Goal: Task Accomplishment & Management: Complete application form

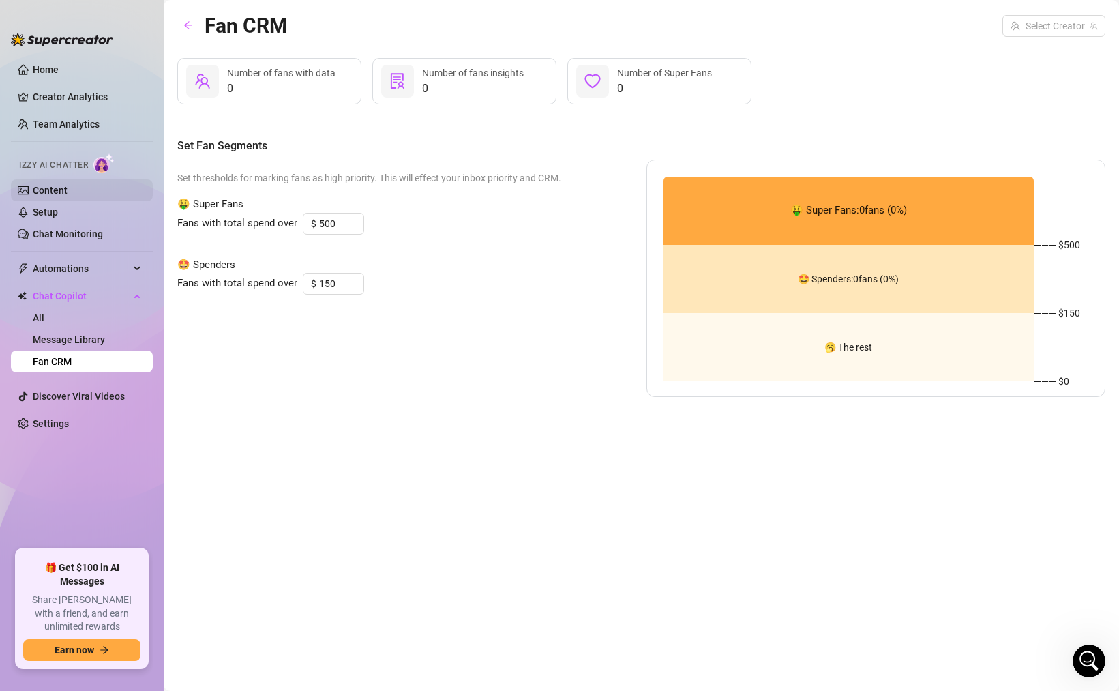
click at [67, 186] on link "Content" at bounding box center [50, 190] width 35 height 11
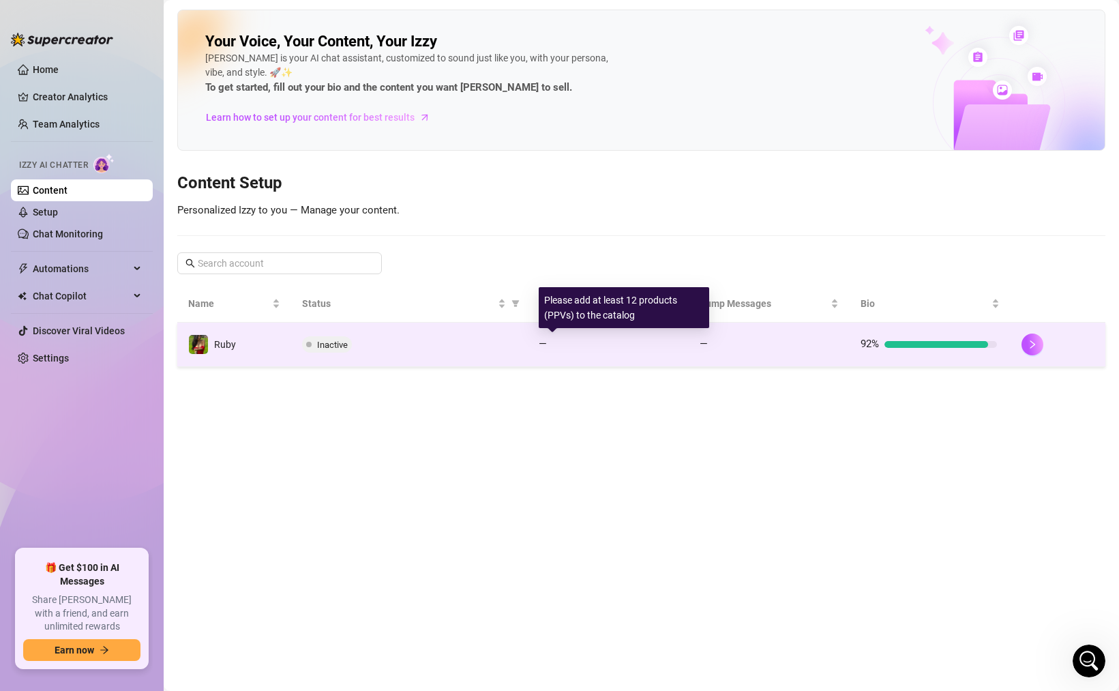
click at [588, 345] on div at bounding box center [613, 344] width 123 height 7
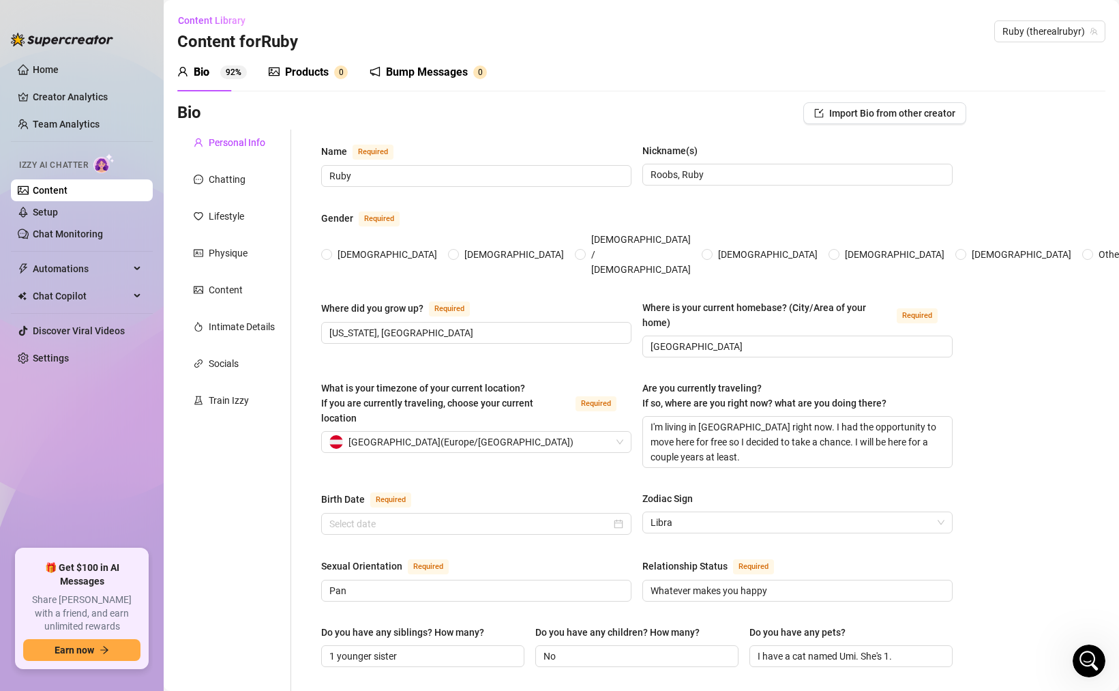
radio input "true"
checkbox input "true"
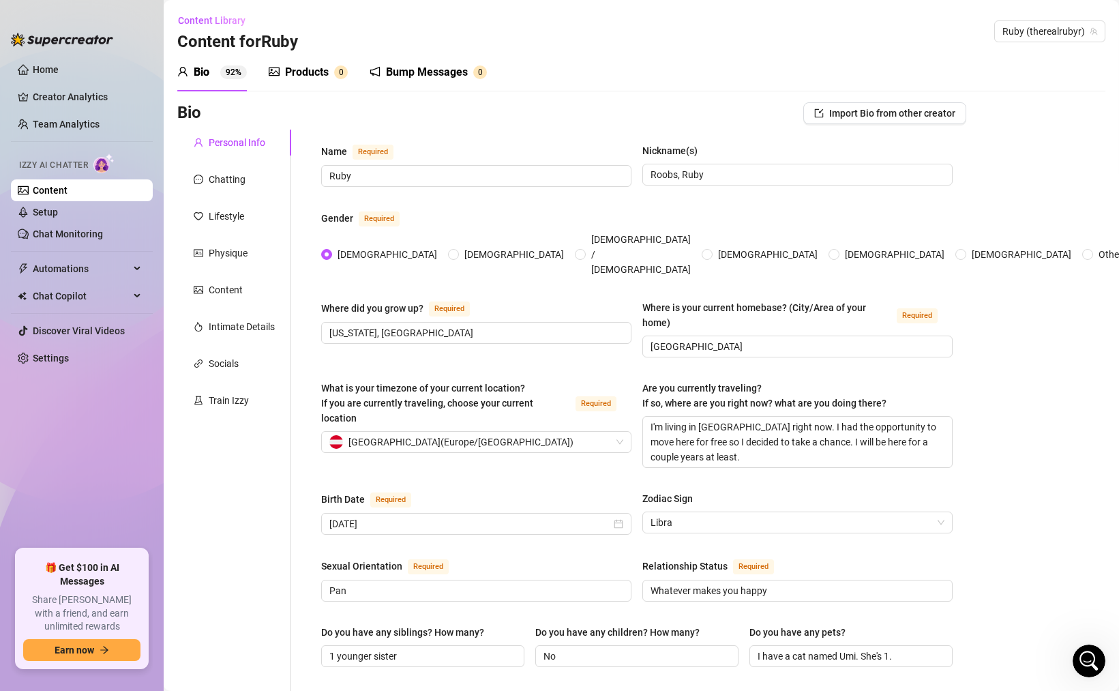
type input "[DATE]"
click at [220, 288] on div "Content" at bounding box center [226, 289] width 34 height 15
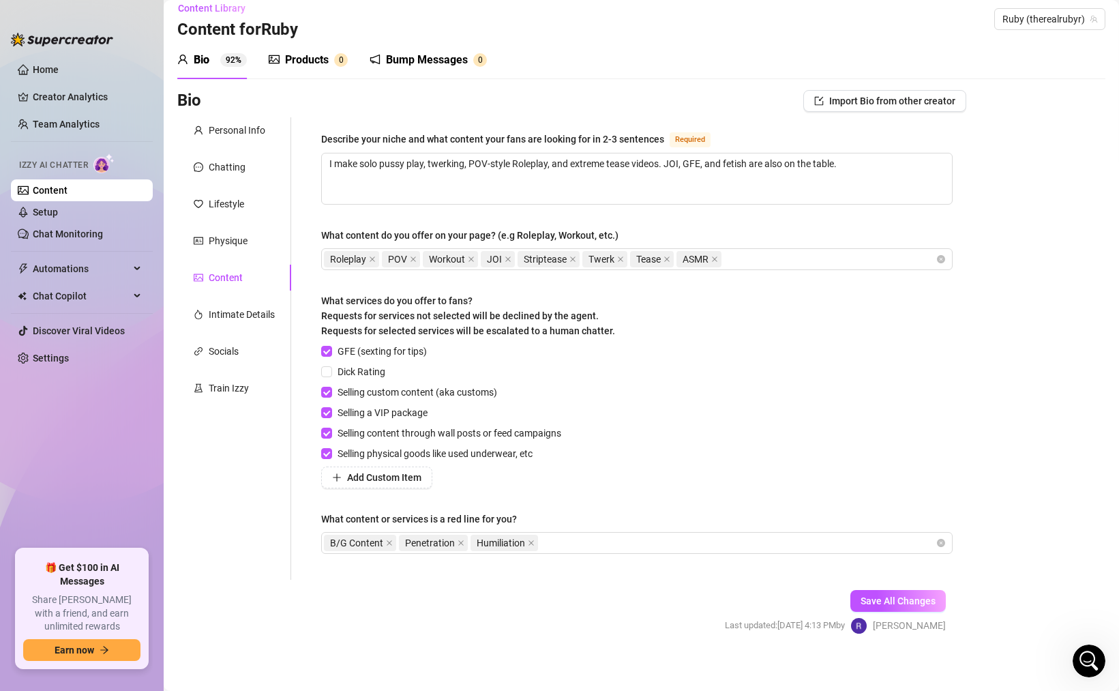
scroll to position [12, 0]
click at [331, 350] on span at bounding box center [326, 351] width 11 height 11
click at [331, 350] on input "GFE (sexting for tips)" at bounding box center [326, 351] width 10 height 10
checkbox input "false"
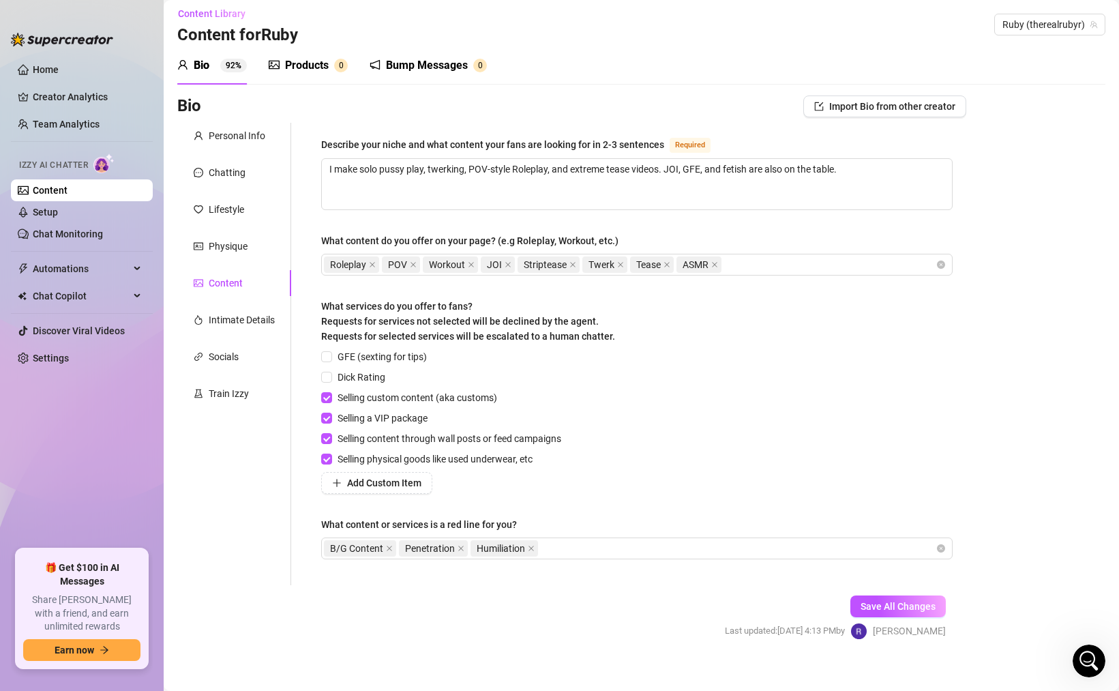
scroll to position [6, 0]
click at [868, 604] on span "Save All Changes" at bounding box center [897, 606] width 75 height 11
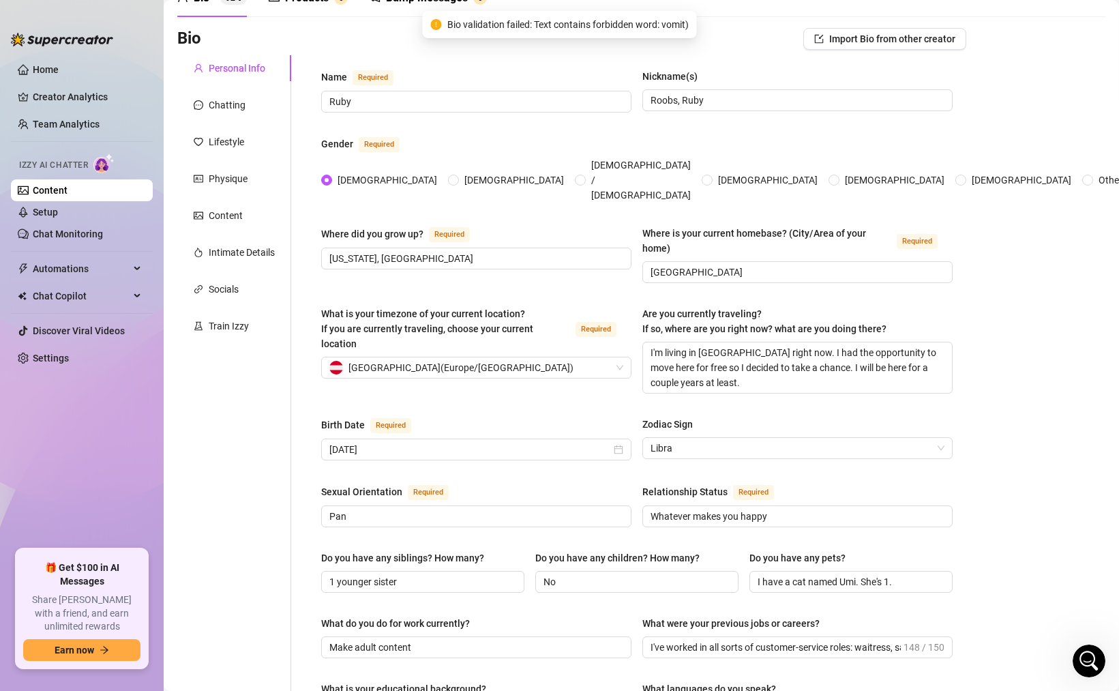
click at [298, 64] on div "Bio Import Bio from other creator Personal Info Chatting Lifestyle Physique Con…" at bounding box center [571, 653] width 789 height 1251
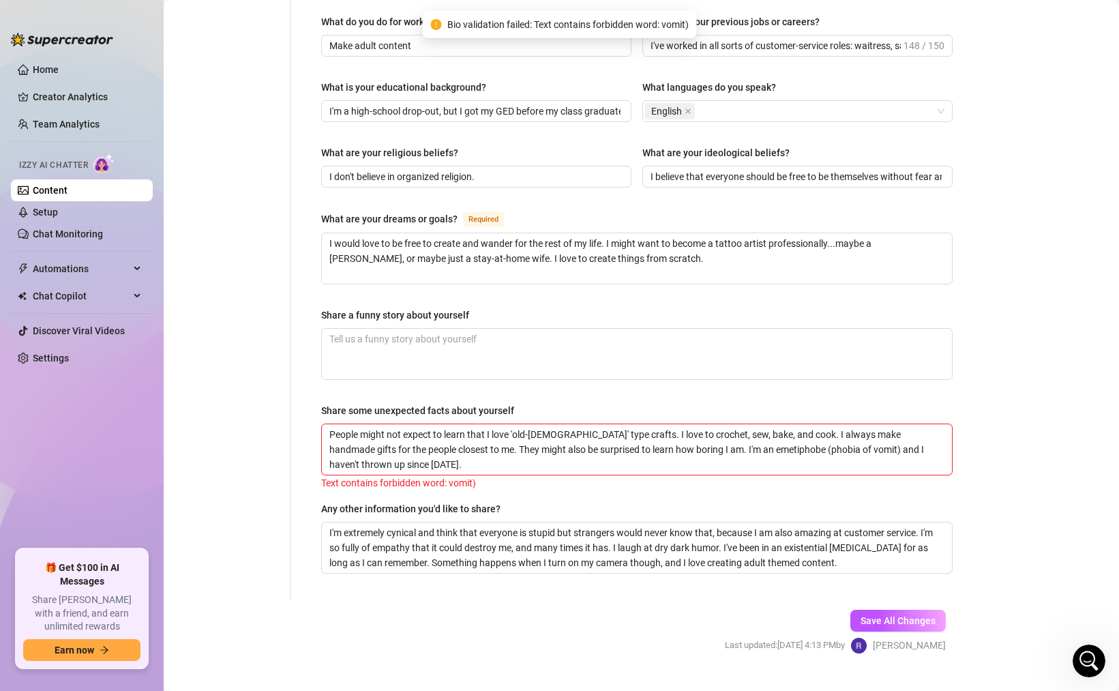
scroll to position [677, 0]
click at [807, 423] on textarea "People might not expect to learn that I love 'old-[DEMOGRAPHIC_DATA]' type craf…" at bounding box center [637, 448] width 630 height 50
click at [805, 423] on textarea "People might not expect to learn that I love 'old-[DEMOGRAPHIC_DATA]' type craf…" at bounding box center [637, 448] width 630 height 50
type textarea "People might not expect to learn that I love 'old-[DEMOGRAPHIC_DATA]' type craf…"
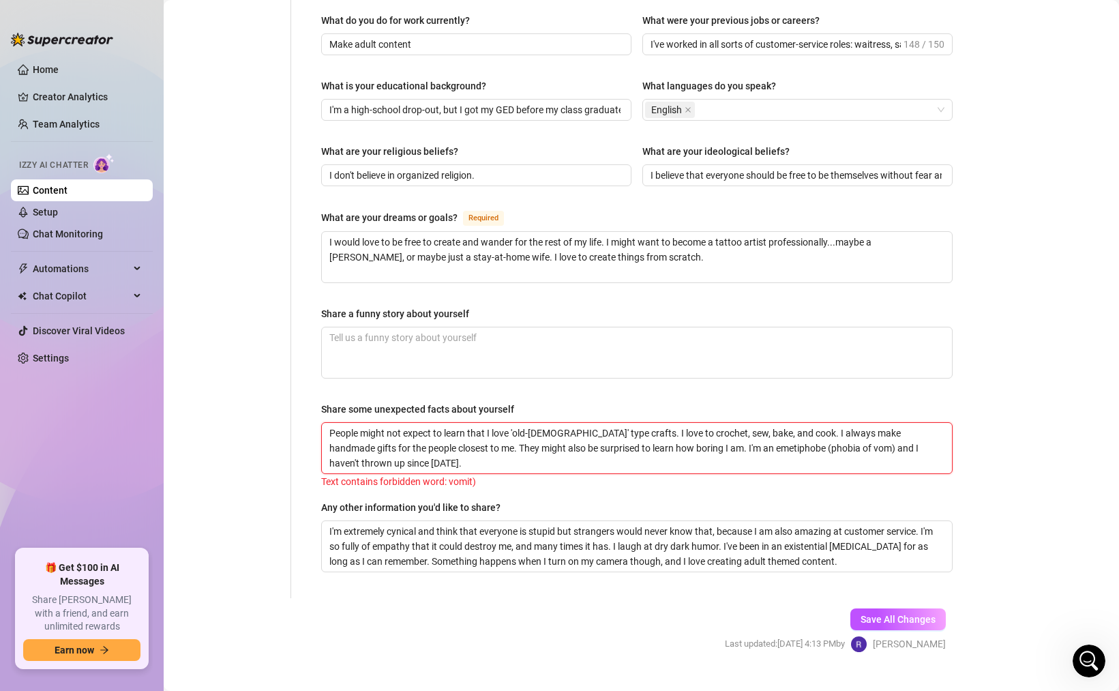
type textarea "People might not expect to learn that I love 'old-[DEMOGRAPHIC_DATA]' type craf…"
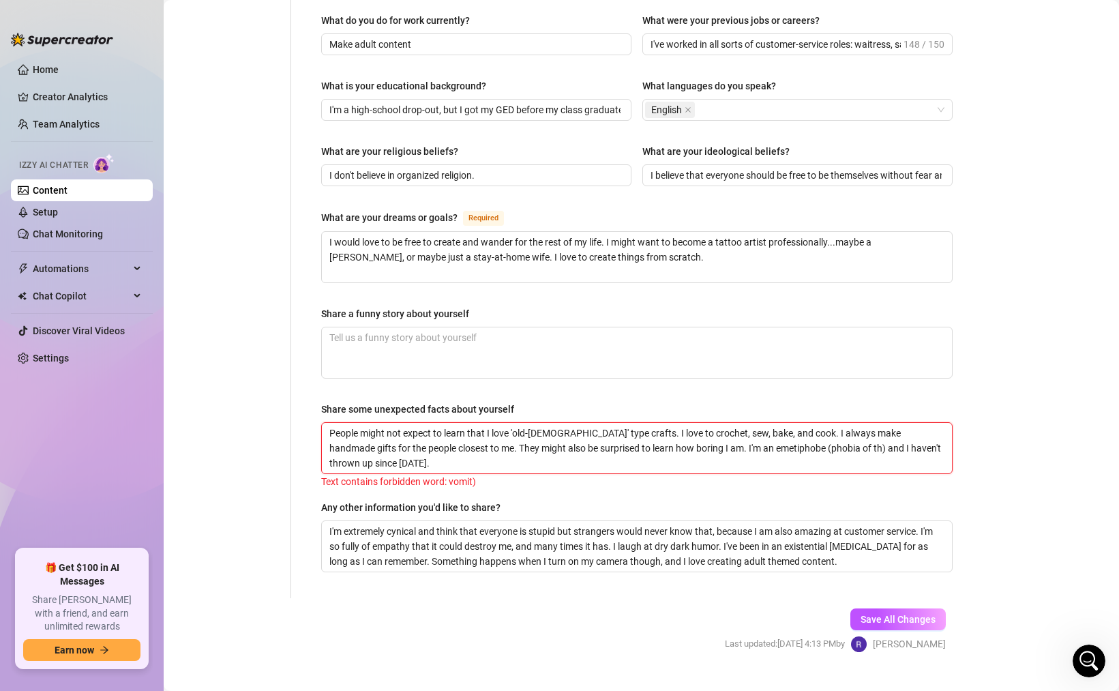
type textarea "People might not expect to learn that I love 'old-[DEMOGRAPHIC_DATA]' type craf…"
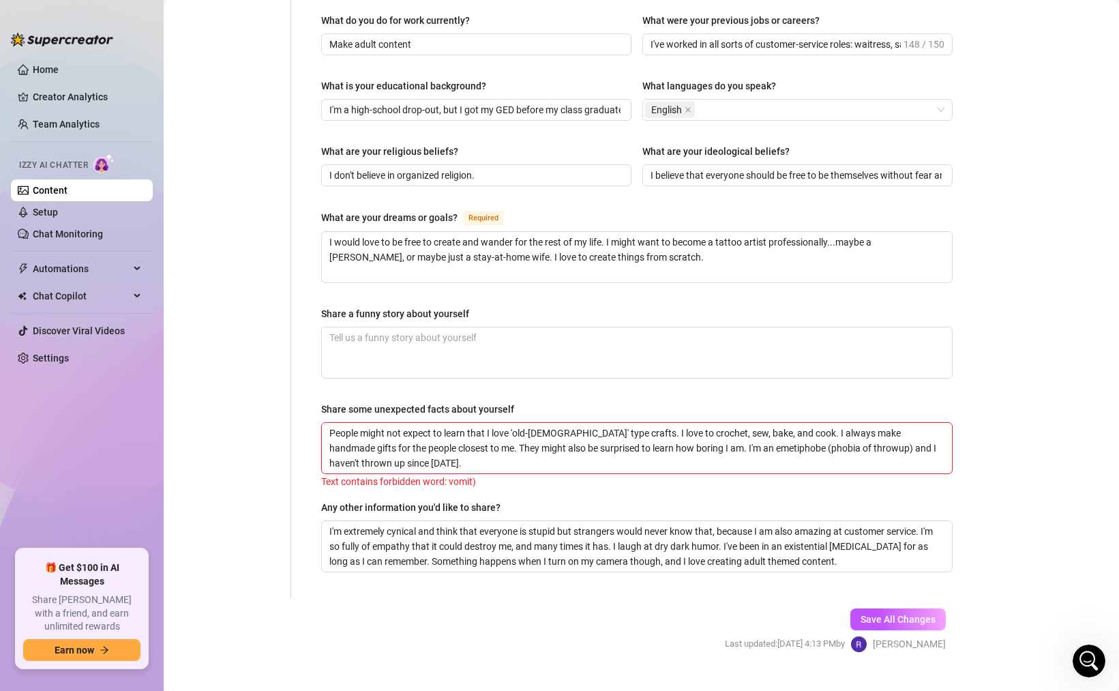
click at [759, 474] on div "Text contains forbidden word: vomit)" at bounding box center [636, 481] width 631 height 15
click at [916, 608] on button "Save All Changes" at bounding box center [897, 619] width 95 height 22
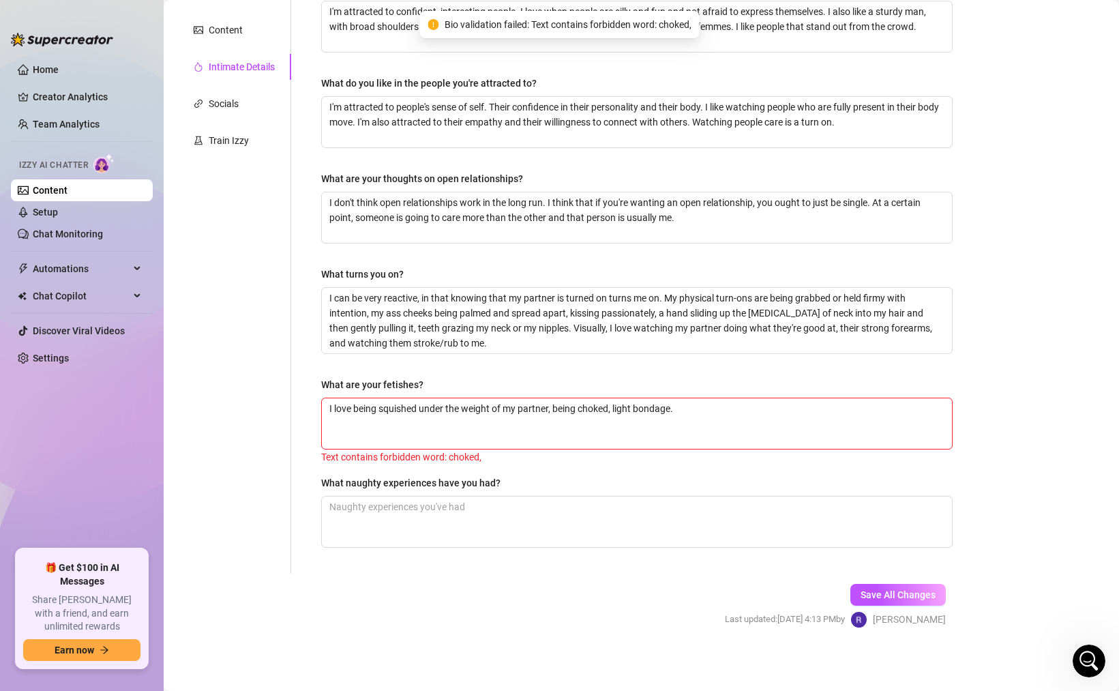
scroll to position [261, 0]
click at [612, 404] on textarea "I love being squished under the weight of my partner, being choked, light bonda…" at bounding box center [637, 422] width 630 height 50
type textarea "I love being squished under the weight of my partner, being choke, light bondag…"
type textarea "I love being squished under the weight of my partner, being chok, light bondage."
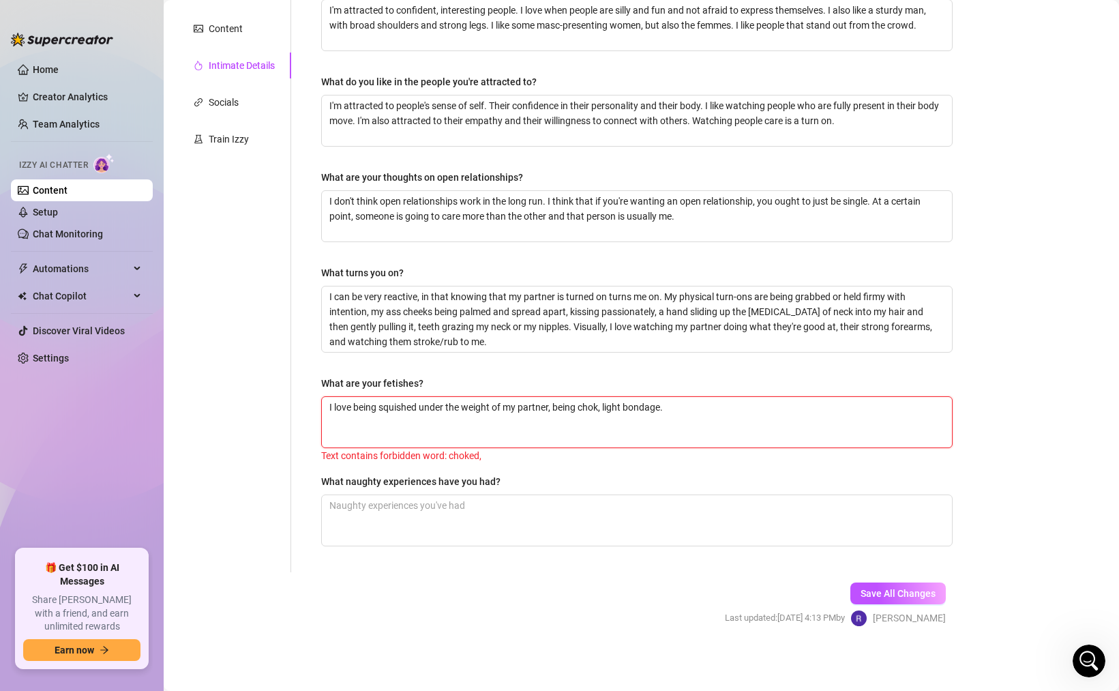
type textarea "I love being squished under the weight of my partner, being cho, light bondage."
type textarea "I love being squished under the weight of my partner, being ch, light bondage."
type textarea "I love being squished under the weight of my partner, being c, light bondage."
type textarea "I love being squished under the weight of my partner, being , light bondage."
type textarea "I love being squished under the weight of my partner, being s, light bondage."
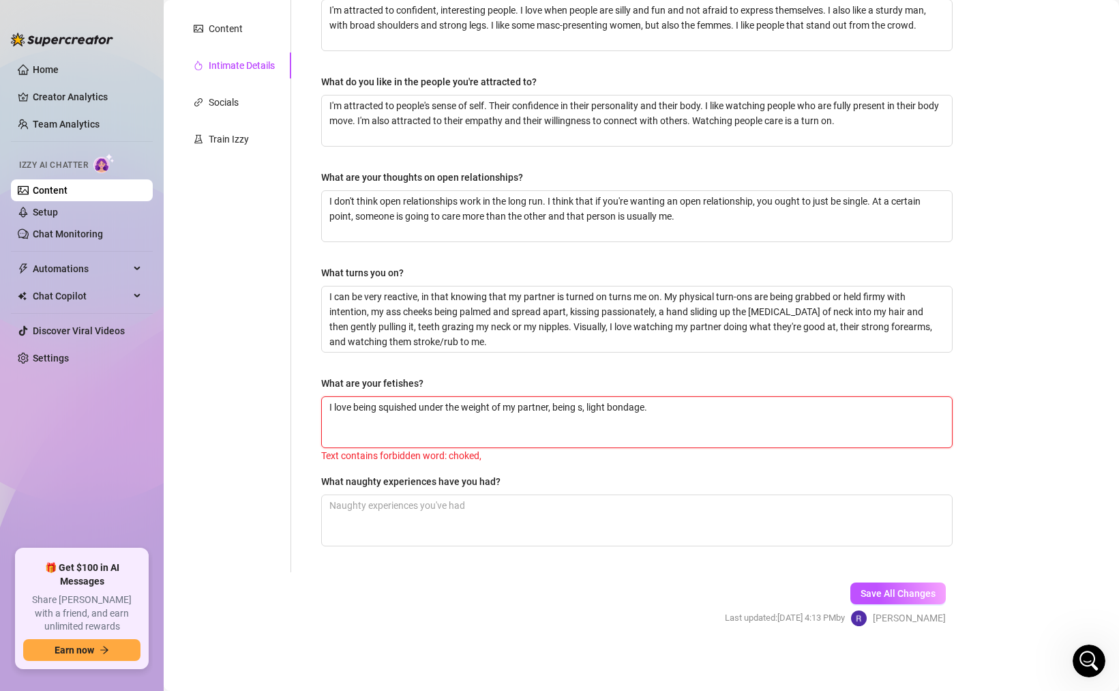
type textarea "I love being squished under the weight of my partner, being sq, light bondage."
type textarea "I love being squished under the weight of my partner, being squ, light bondage."
type textarea "I love being squished under the weight of my partner, being sque, light bondage."
type textarea "I love being squished under the weight of my partner, being squee, light bondag…"
type textarea "I love being squished under the weight of my partner, being squeez, light bonda…"
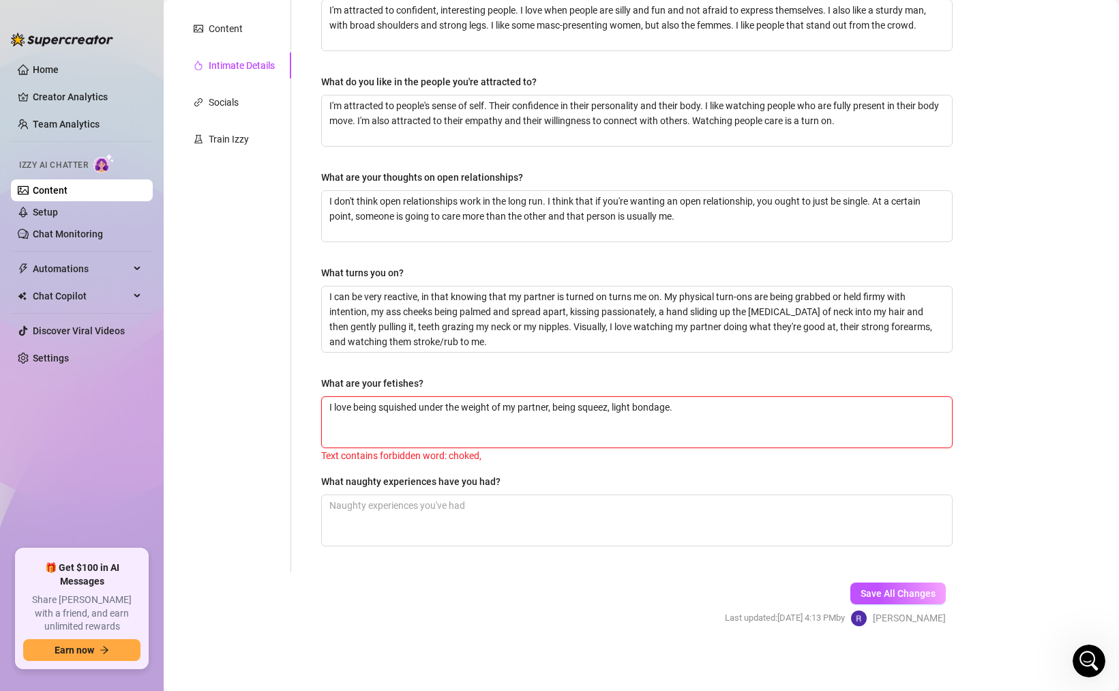
type textarea "I love being squished under the weight of my partner, being squeeze, light bond…"
type textarea "I love being squished under the weight of my partner, being squeezed, light bon…"
click at [910, 596] on span "Save All Changes" at bounding box center [897, 593] width 75 height 11
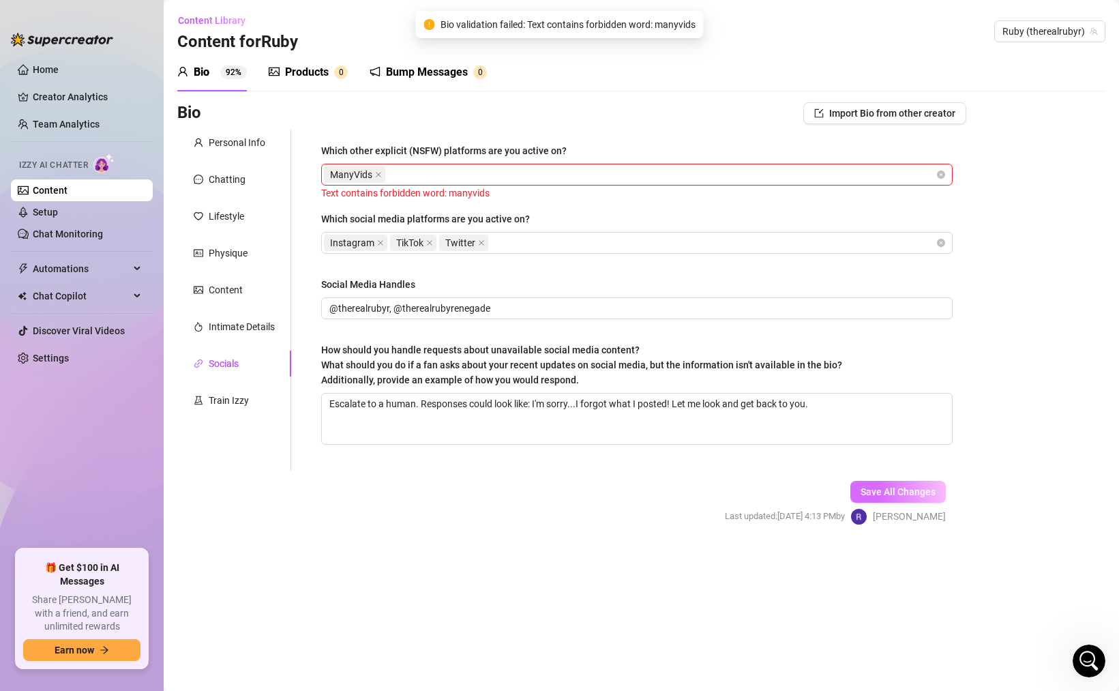
scroll to position [0, 0]
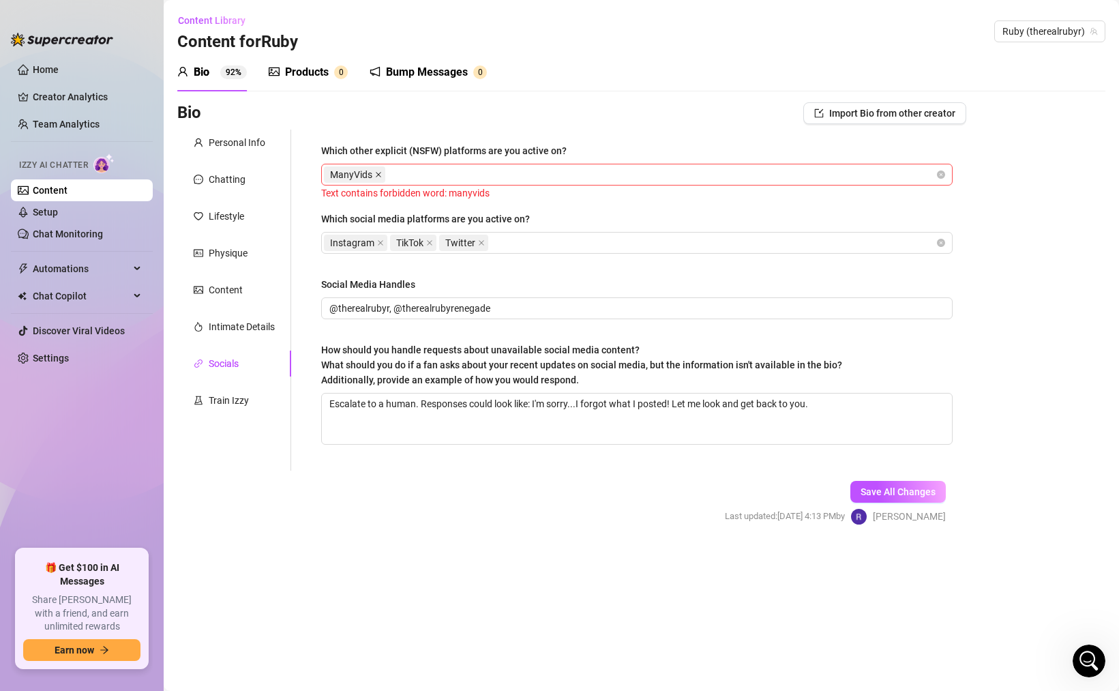
click at [378, 175] on icon "close" at bounding box center [378, 174] width 7 height 7
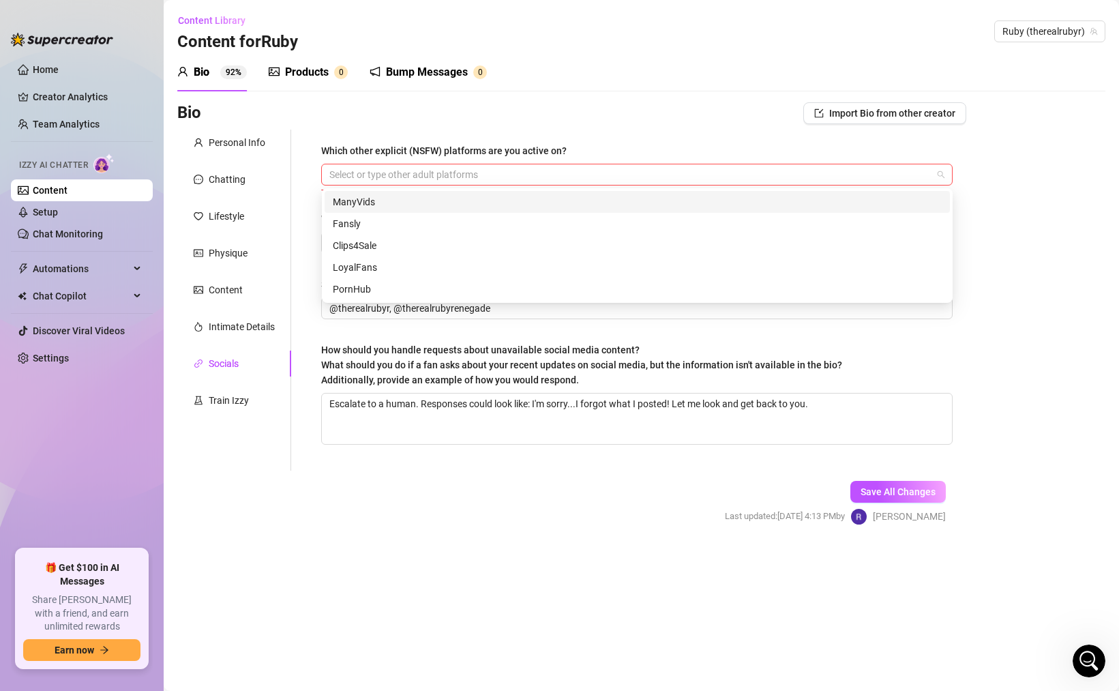
click at [378, 175] on div at bounding box center [630, 174] width 612 height 19
click at [382, 205] on div "ManyVids" at bounding box center [637, 201] width 609 height 15
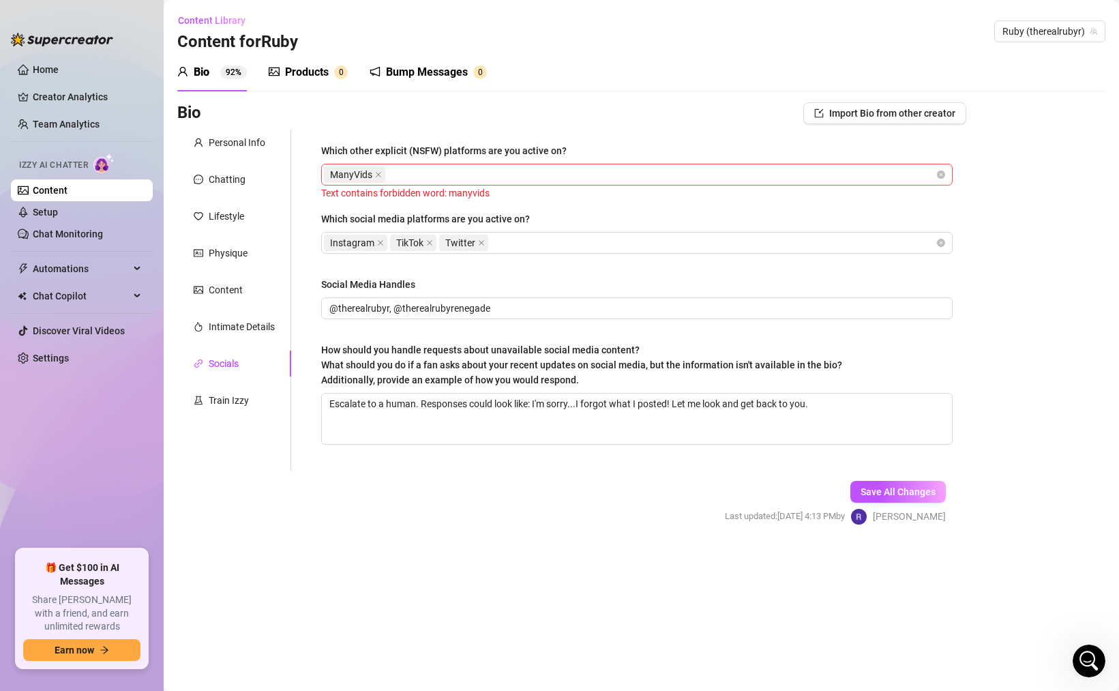
click at [1010, 245] on div "Bio Import Bio from other creator Personal Info Chatting Lifestyle Physique Con…" at bounding box center [641, 325] width 928 height 447
click at [917, 495] on span "Save All Changes" at bounding box center [897, 491] width 75 height 11
click at [379, 174] on icon "close" at bounding box center [378, 174] width 5 height 5
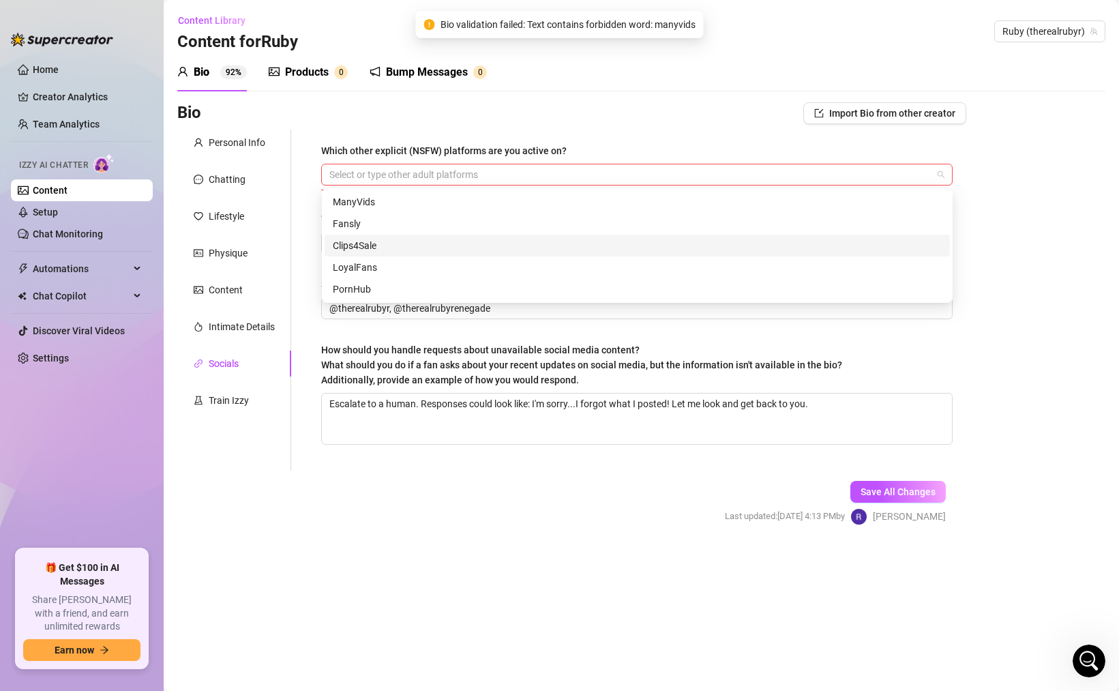
click at [379, 174] on div at bounding box center [630, 174] width 612 height 19
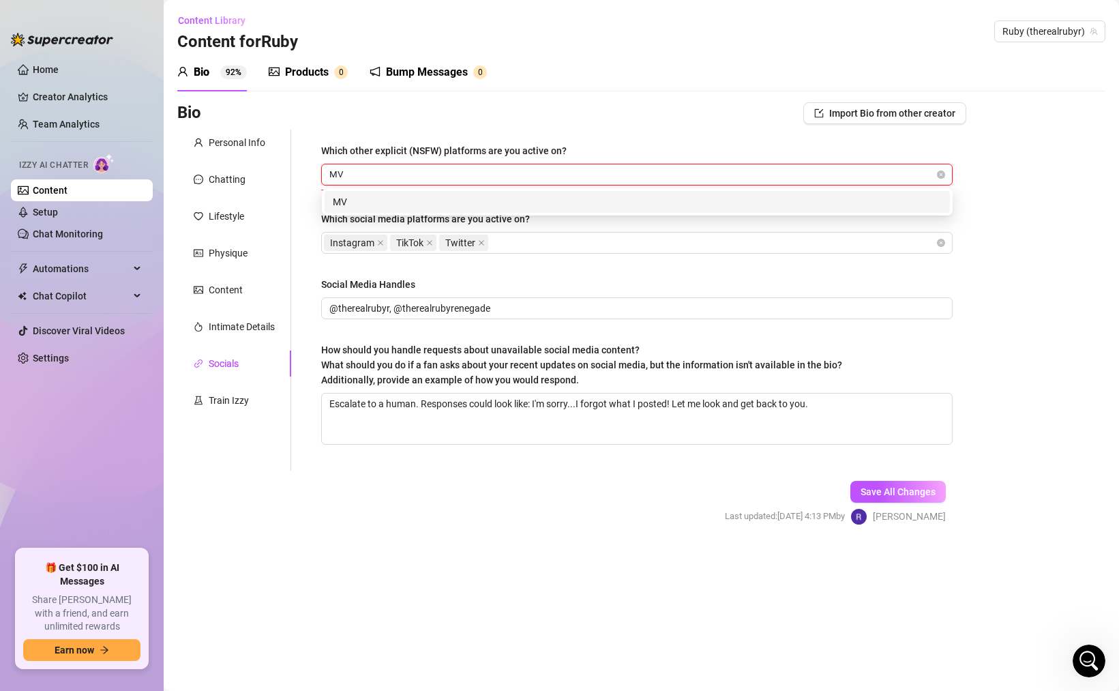
type input "MV"
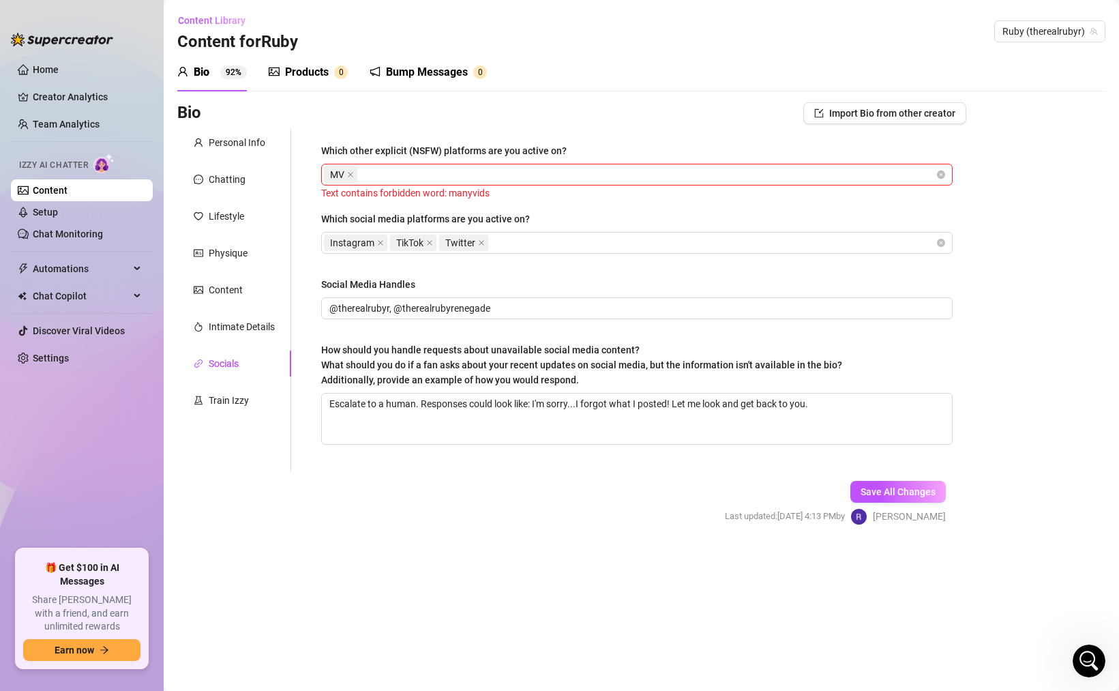
drag, startPoint x: 1087, startPoint y: 274, endPoint x: 1060, endPoint y: 279, distance: 27.7
click at [1087, 274] on div "Bio Import Bio from other creator Personal Info Chatting Lifestyle Physique Con…" at bounding box center [641, 325] width 928 height 447
click at [905, 488] on span "Save All Changes" at bounding box center [897, 491] width 75 height 11
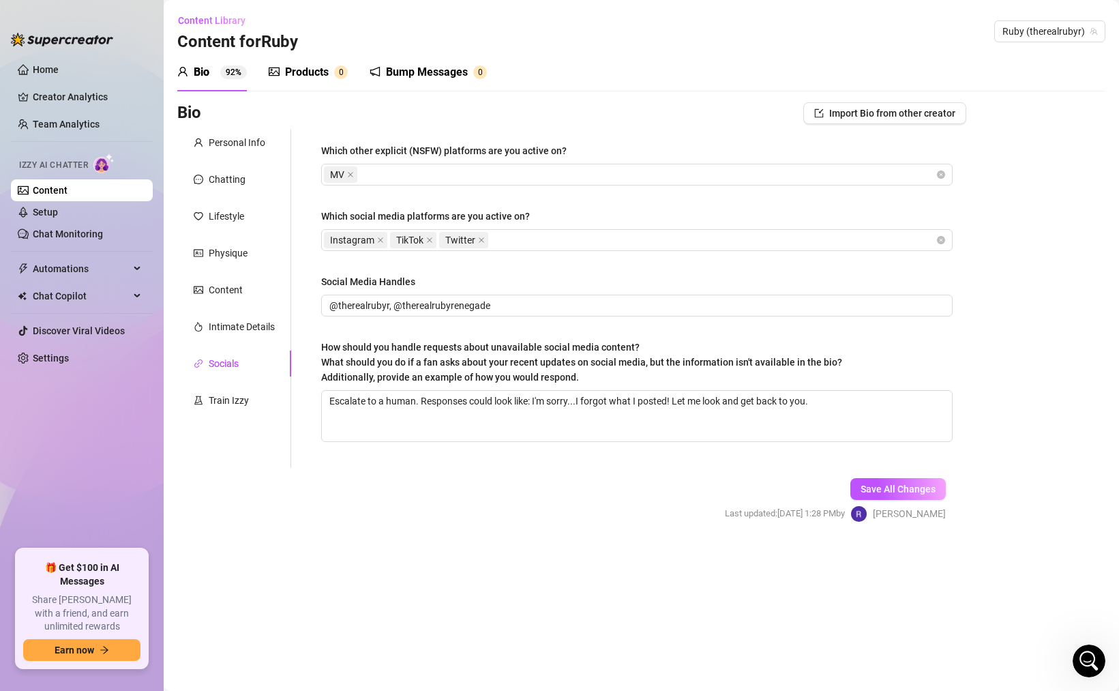
click at [320, 70] on div "Products" at bounding box center [307, 72] width 44 height 16
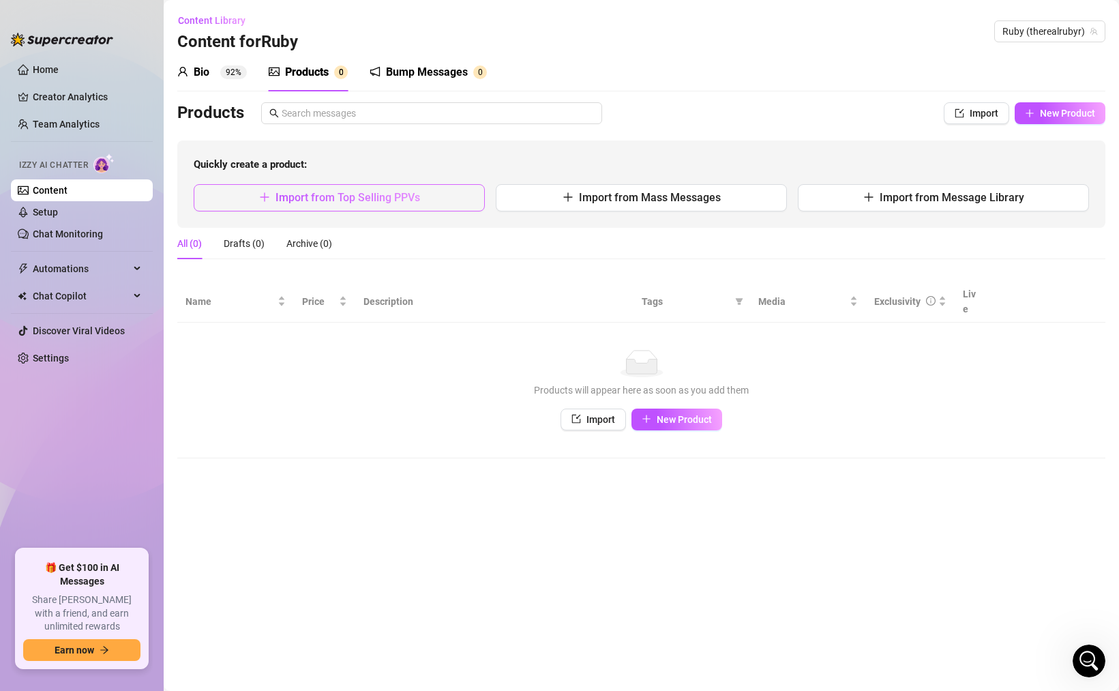
click at [375, 207] on button "Import from Top Selling PPVs" at bounding box center [339, 197] width 291 height 27
type textarea "Type your message here..."
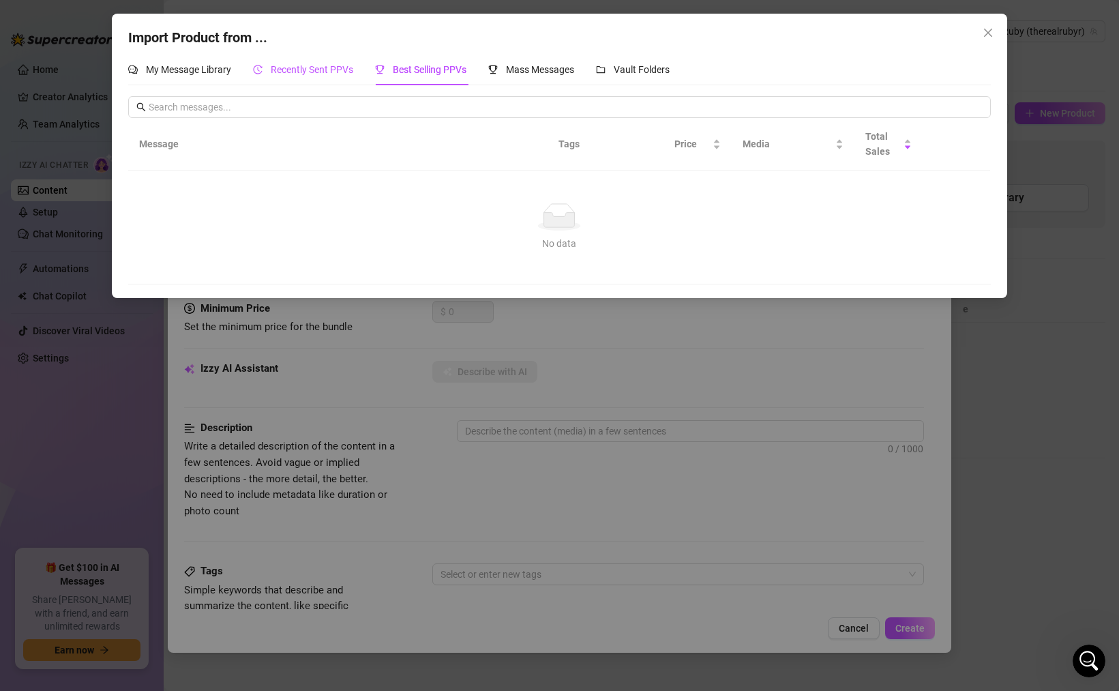
click at [326, 72] on span "Recently Sent PPVs" at bounding box center [312, 69] width 82 height 11
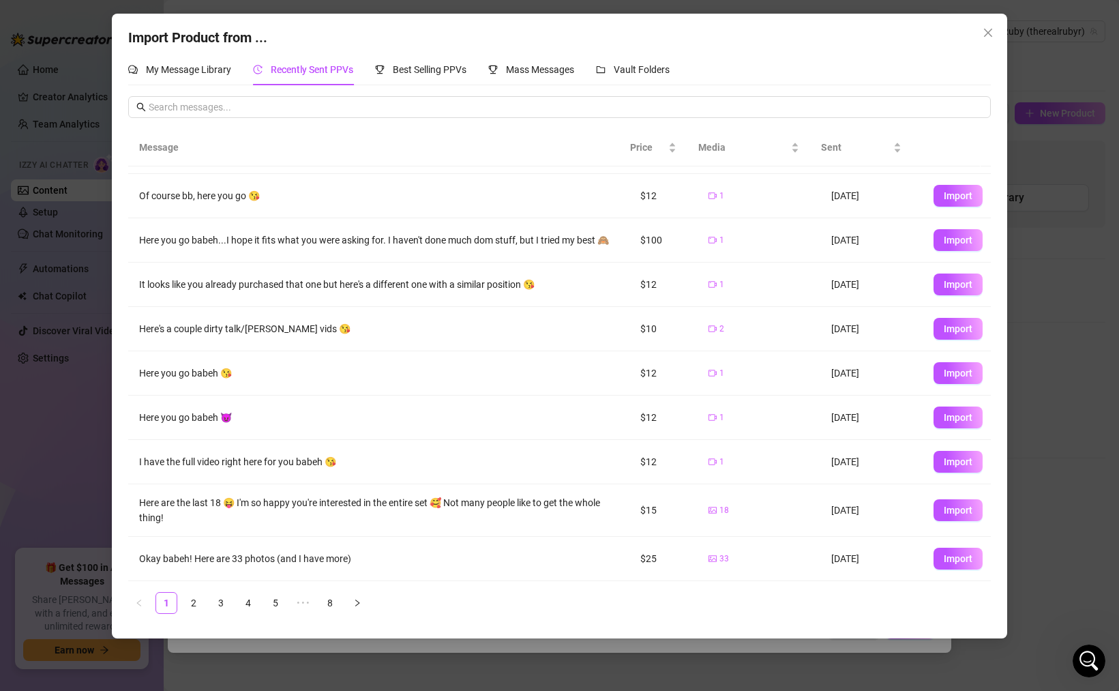
scroll to position [53, 0]
click at [984, 29] on icon "close" at bounding box center [988, 33] width 8 height 8
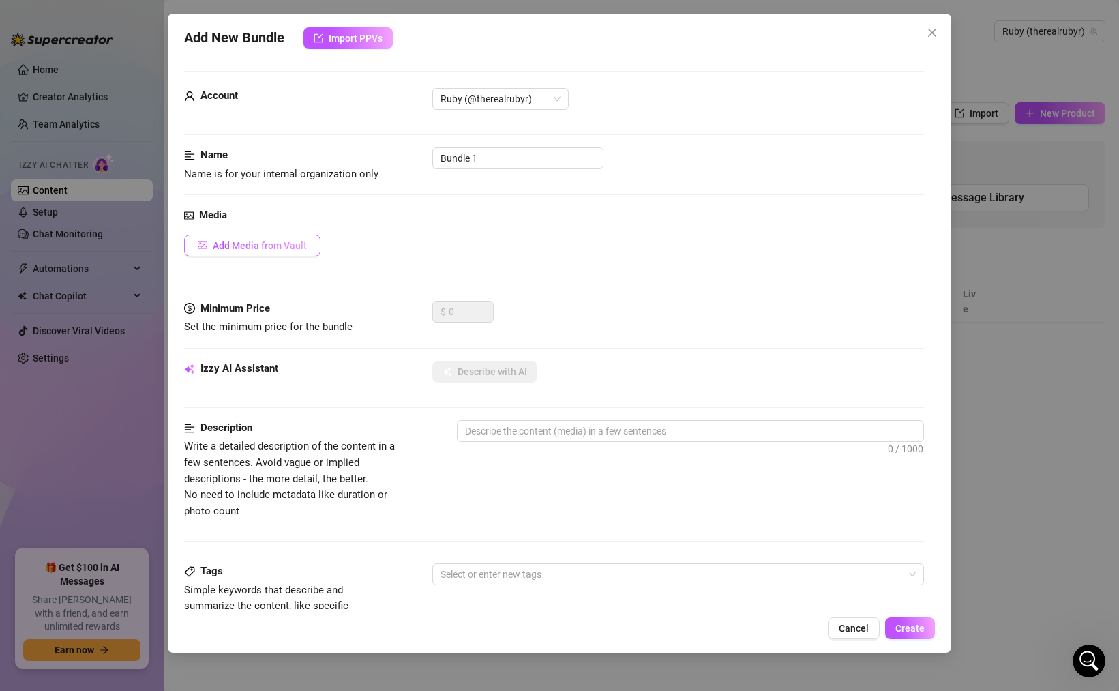
click at [270, 248] on span "Add Media from Vault" at bounding box center [260, 245] width 94 height 11
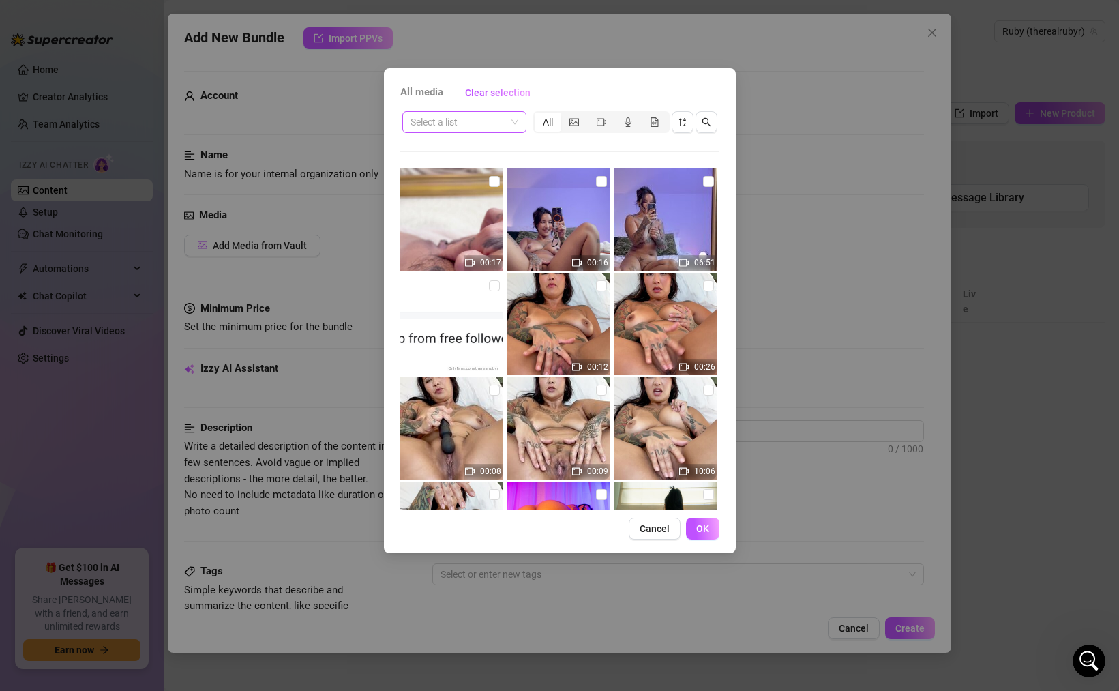
click at [496, 124] on input "search" at bounding box center [457, 122] width 95 height 20
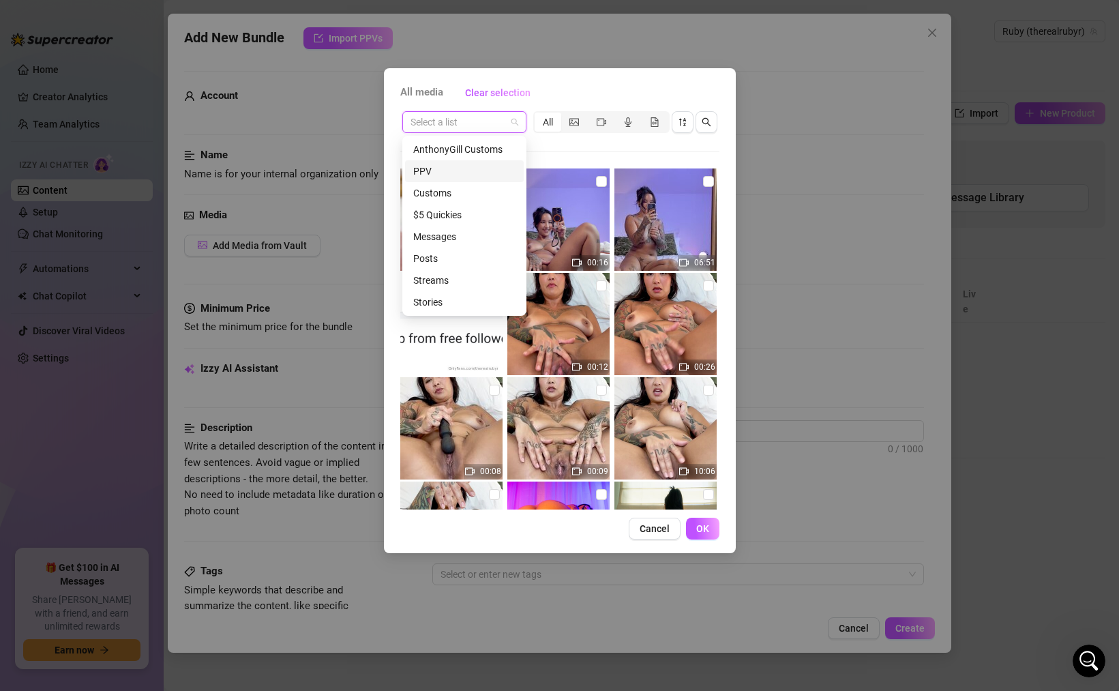
click at [442, 174] on div "PPV" at bounding box center [464, 171] width 102 height 15
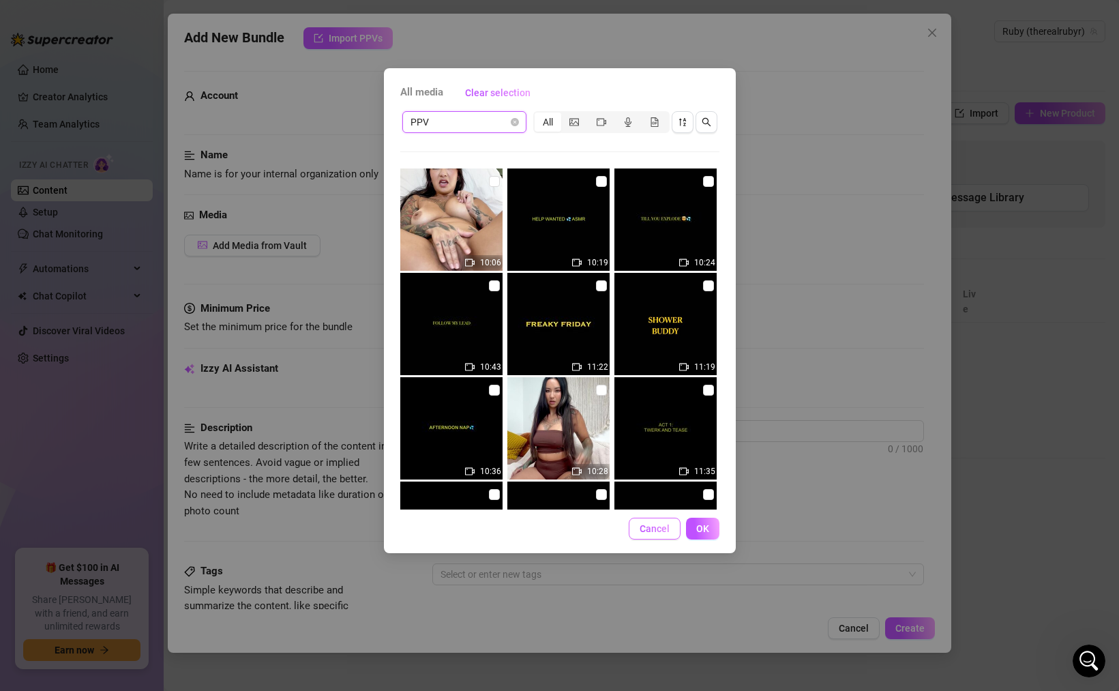
click at [661, 529] on span "Cancel" at bounding box center [654, 528] width 30 height 11
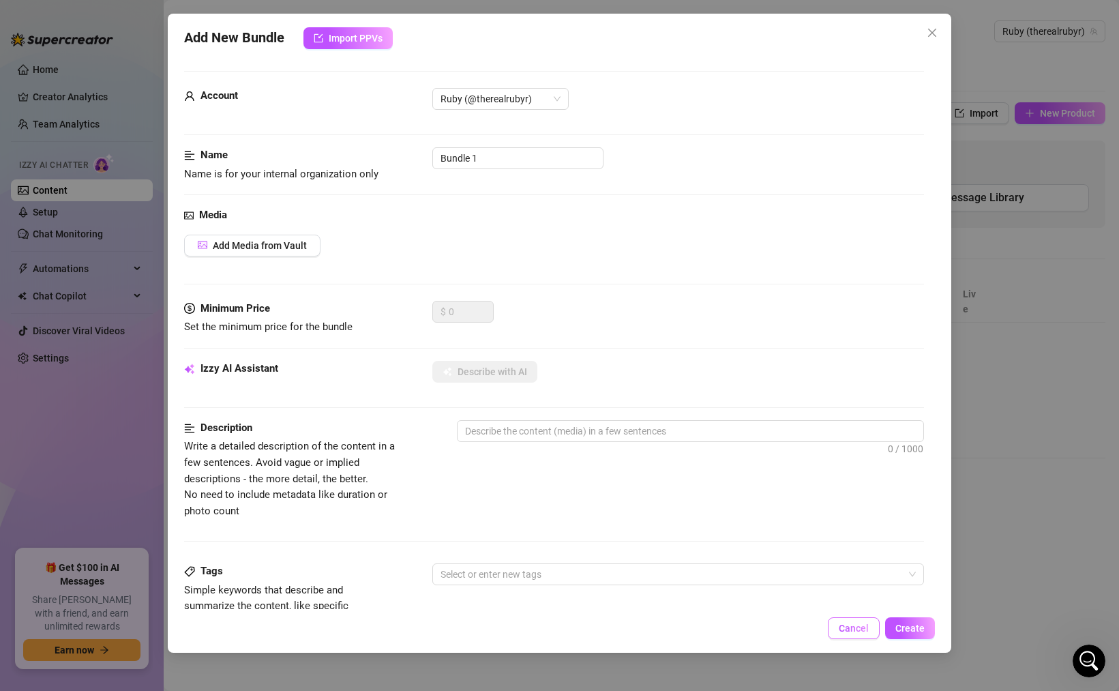
click at [851, 627] on span "Cancel" at bounding box center [854, 627] width 30 height 11
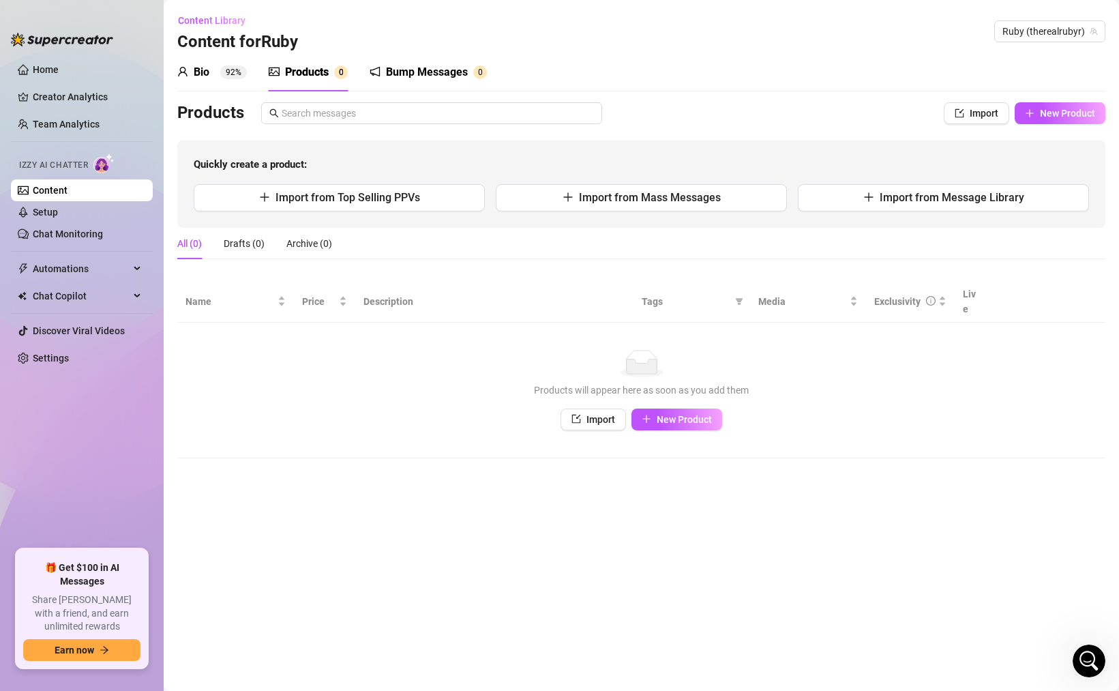
click at [366, 502] on main "Content Library Content for [PERSON_NAME] (therealrubyr) Bio 92% Products 0 Bum…" at bounding box center [641, 345] width 955 height 691
